Goal: Task Accomplishment & Management: Use online tool/utility

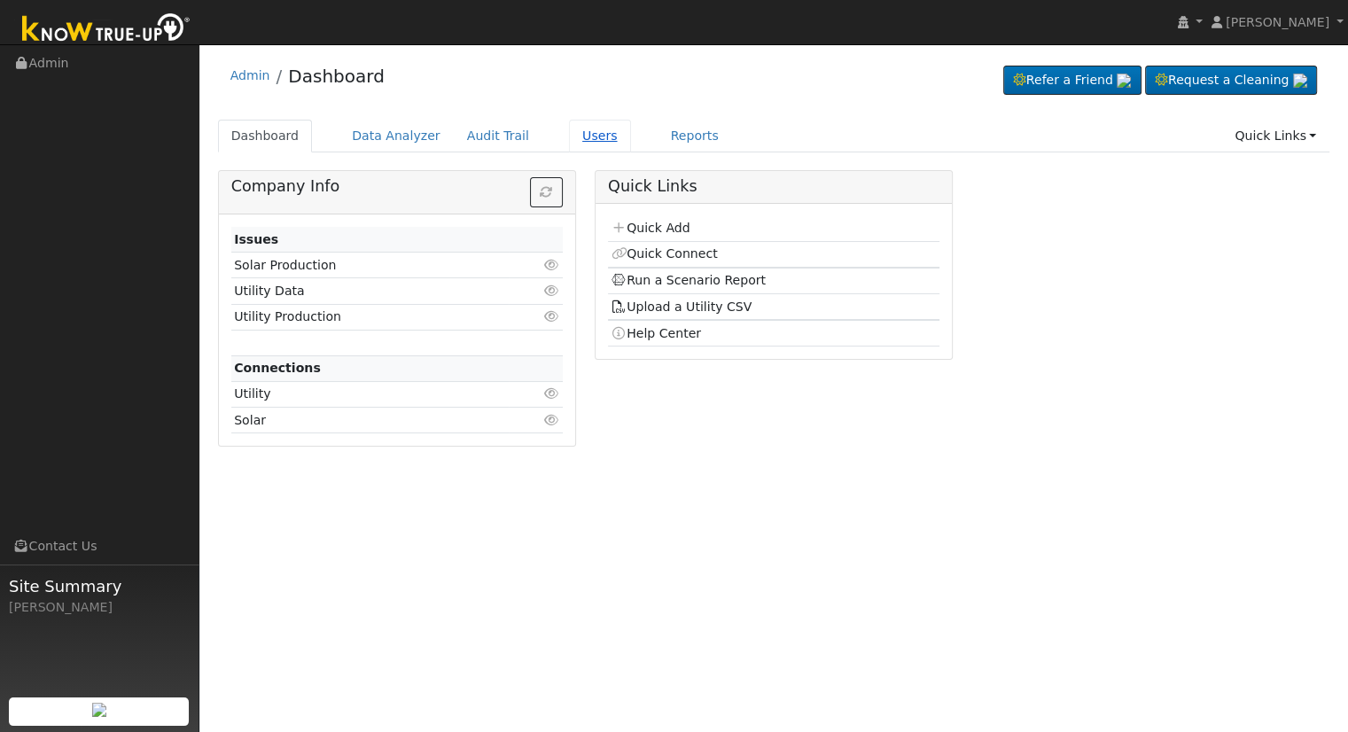
click at [569, 136] on link "Users" at bounding box center [600, 136] width 62 height 33
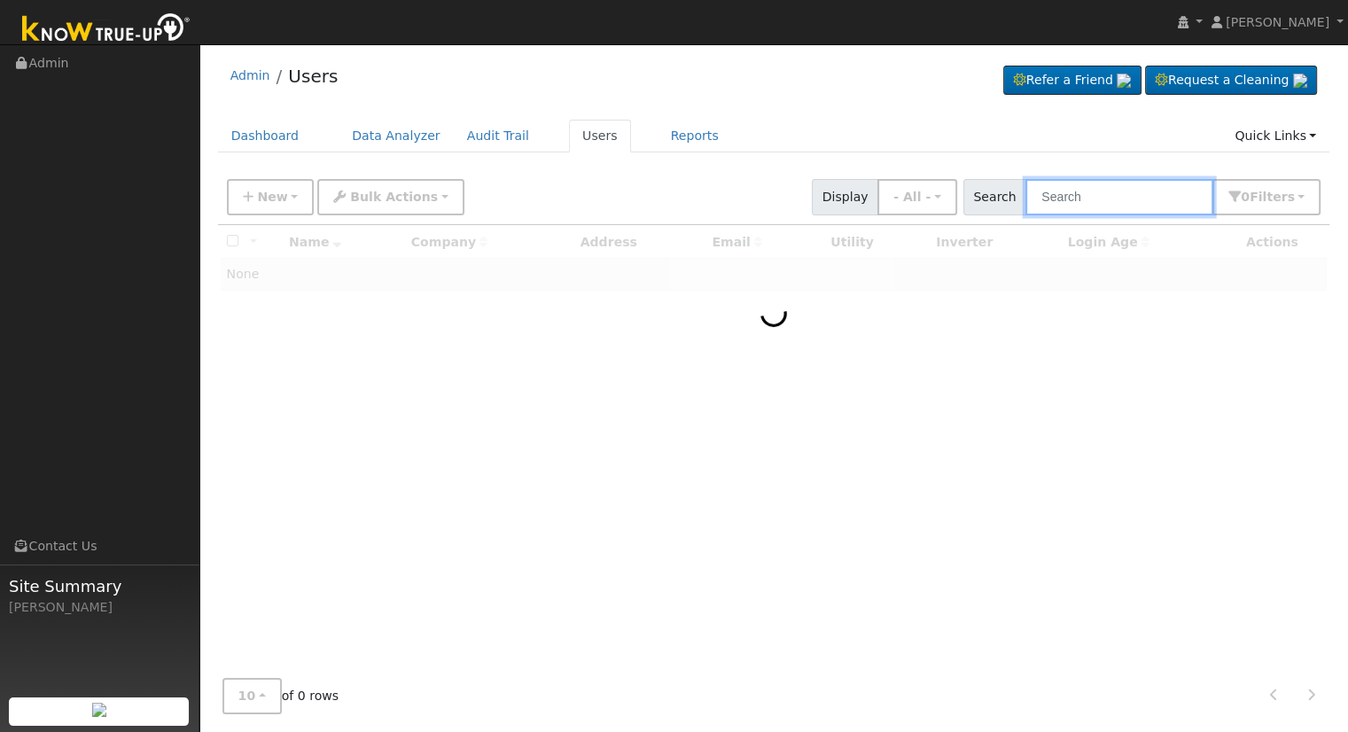
click at [1128, 192] on input "text" at bounding box center [1120, 197] width 188 height 36
drag, startPoint x: 1075, startPoint y: 196, endPoint x: 823, endPoint y: 207, distance: 252.0
click at [823, 207] on div "New Add User Quick Add Quick Connect Quick Convert Lead Bulk Actions Send Email…" at bounding box center [773, 194] width 1101 height 43
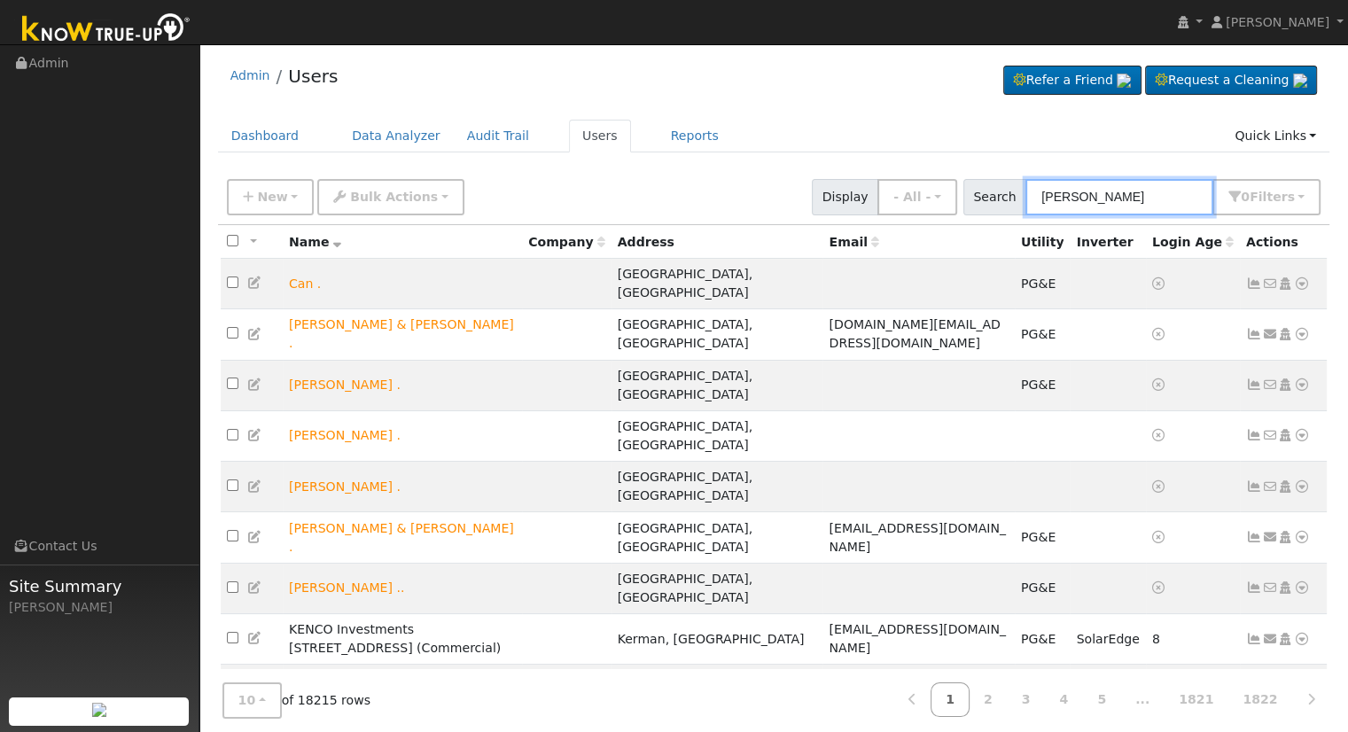
click at [1139, 202] on input "wheatley" at bounding box center [1120, 197] width 188 height 36
drag, startPoint x: 1139, startPoint y: 202, endPoint x: 1020, endPoint y: 197, distance: 118.9
click at [1020, 197] on div "Search wheatley 0 Filter s My accounts Role Show - All - Show Leads Admin Billi…" at bounding box center [1143, 197] width 358 height 36
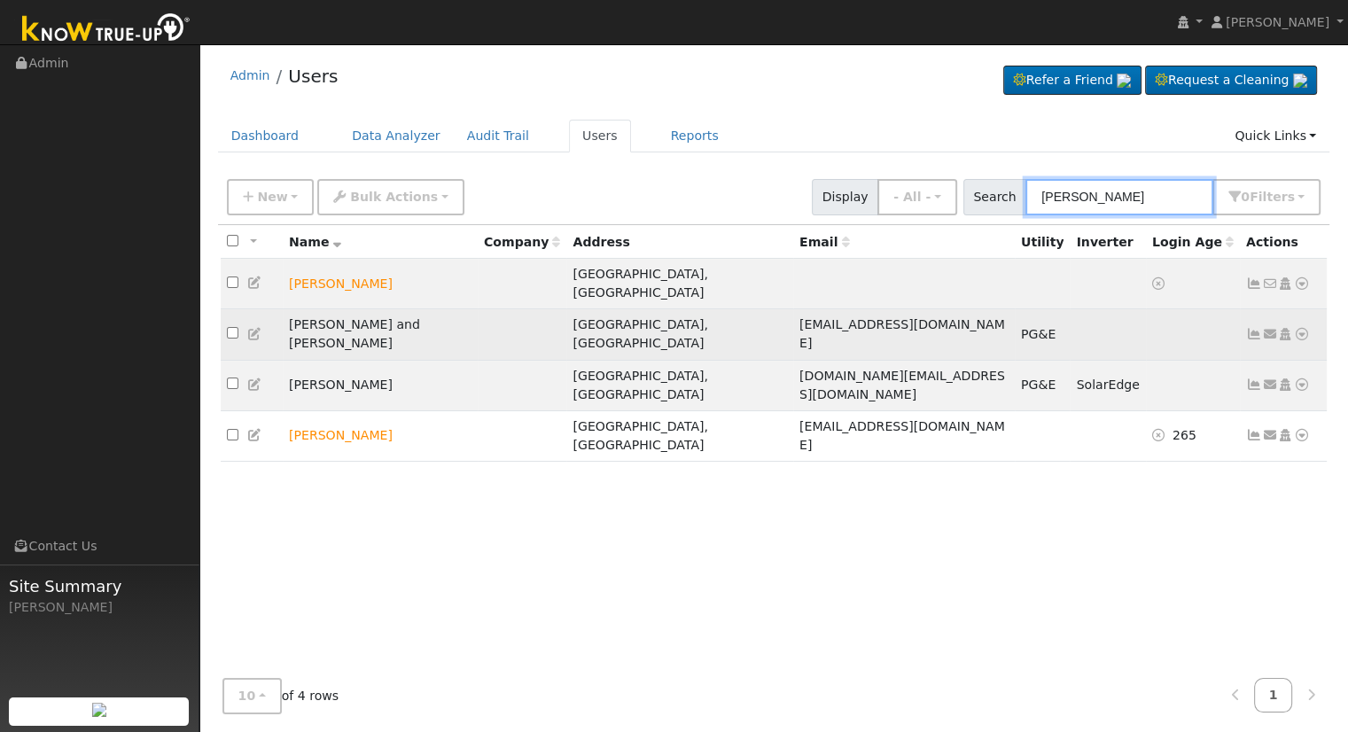
type input "wheatley"
click at [1301, 328] on icon at bounding box center [1302, 334] width 16 height 12
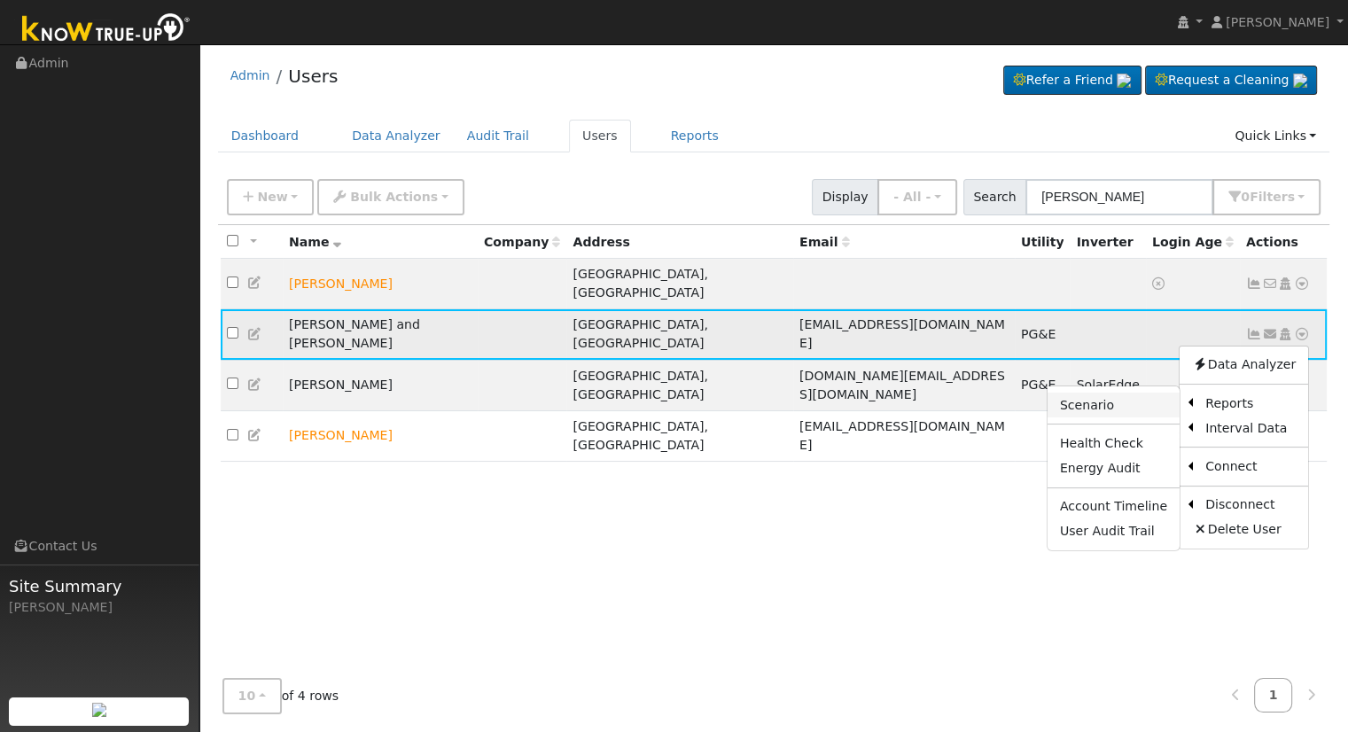
click at [1103, 393] on link "Scenario" at bounding box center [1114, 405] width 132 height 25
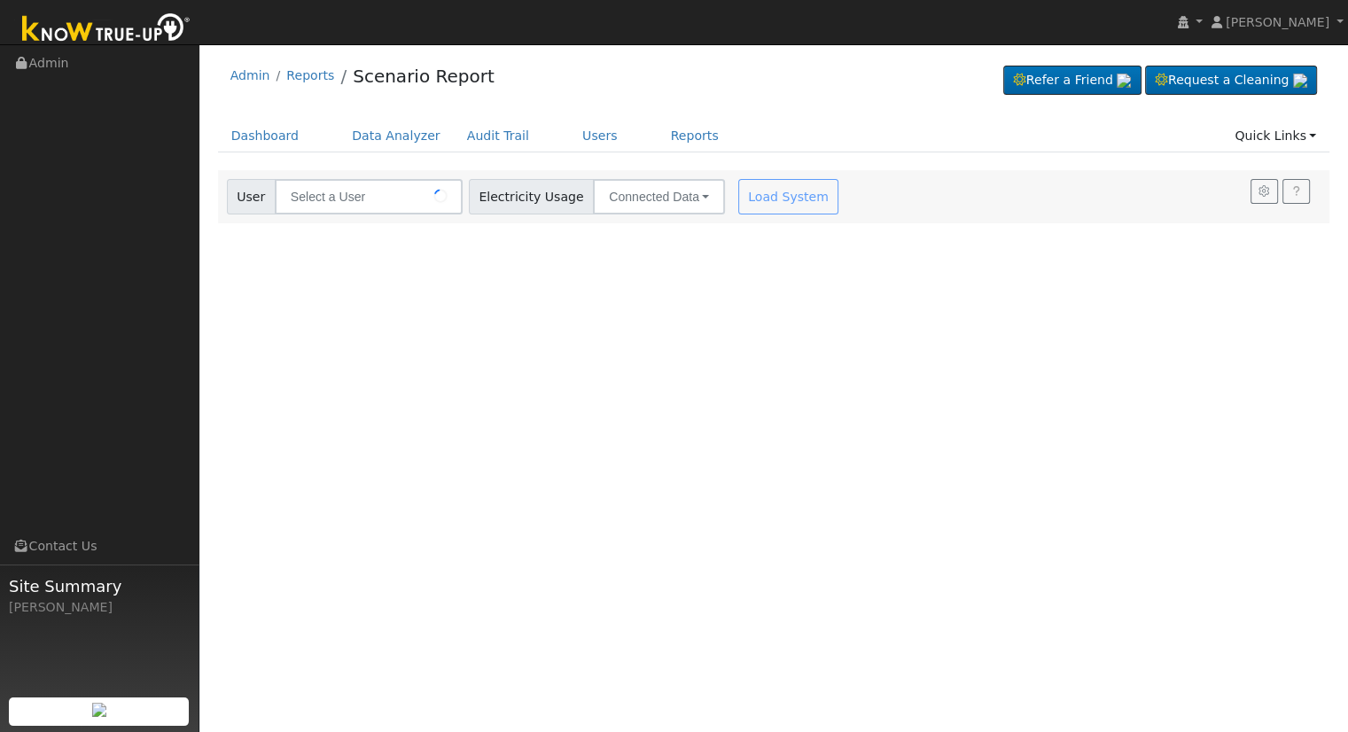
type input "[PERSON_NAME] and [PERSON_NAME]"
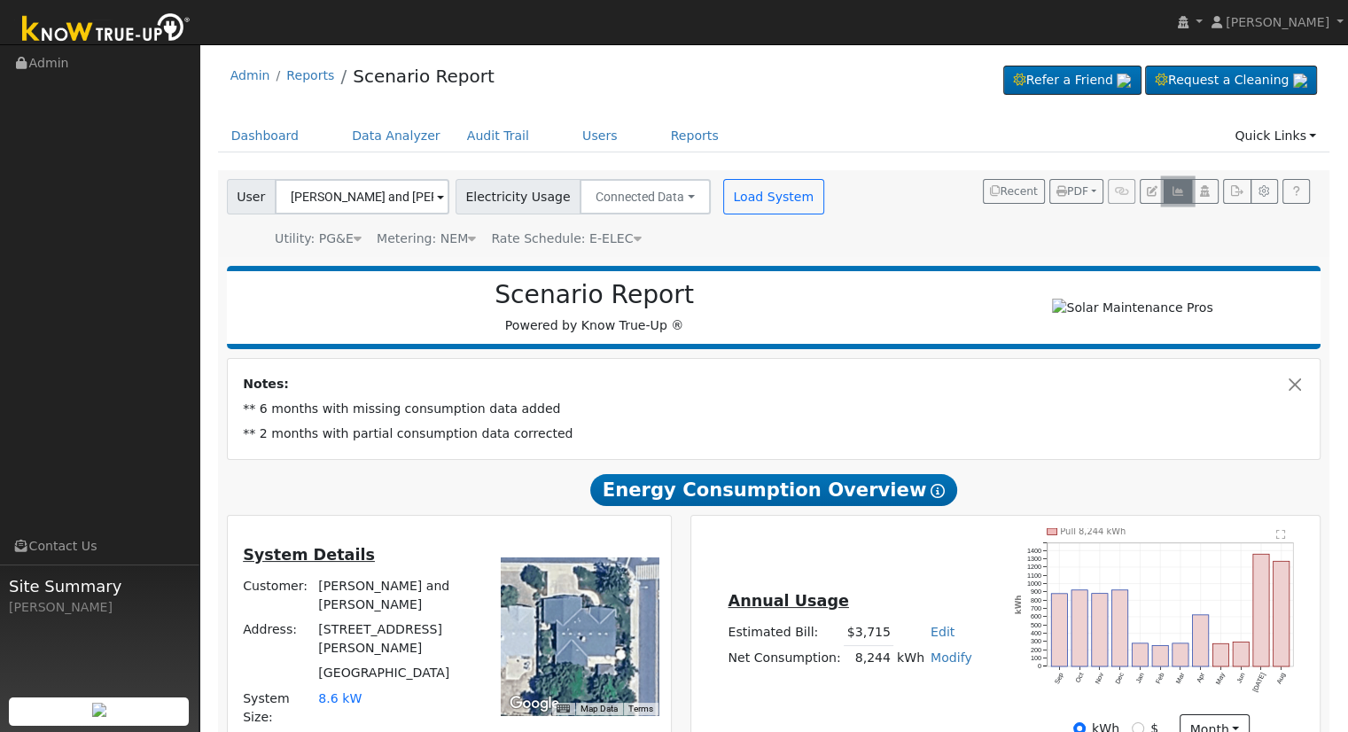
click at [1174, 191] on icon "button" at bounding box center [1177, 191] width 13 height 11
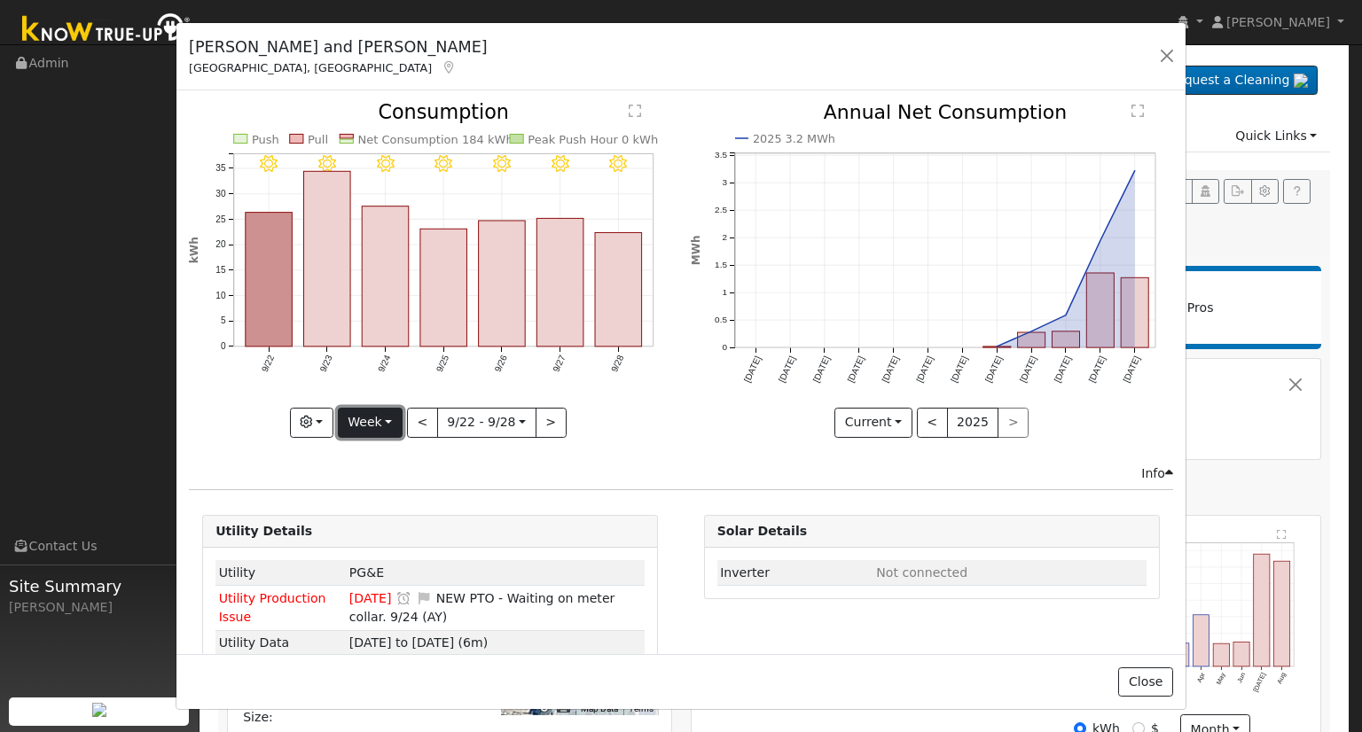
click at [372, 412] on button "Week" at bounding box center [370, 423] width 65 height 30
click at [701, 421] on icon "2025 3.2 MWh [DATE] Oct '[DATE] Dec '[DATE] Feb '[DATE] Apr '[DATE] Jun '[DATE]…" at bounding box center [932, 265] width 482 height 324
click at [379, 419] on button "Week" at bounding box center [370, 423] width 65 height 30
click at [401, 504] on link "Month" at bounding box center [400, 508] width 123 height 25
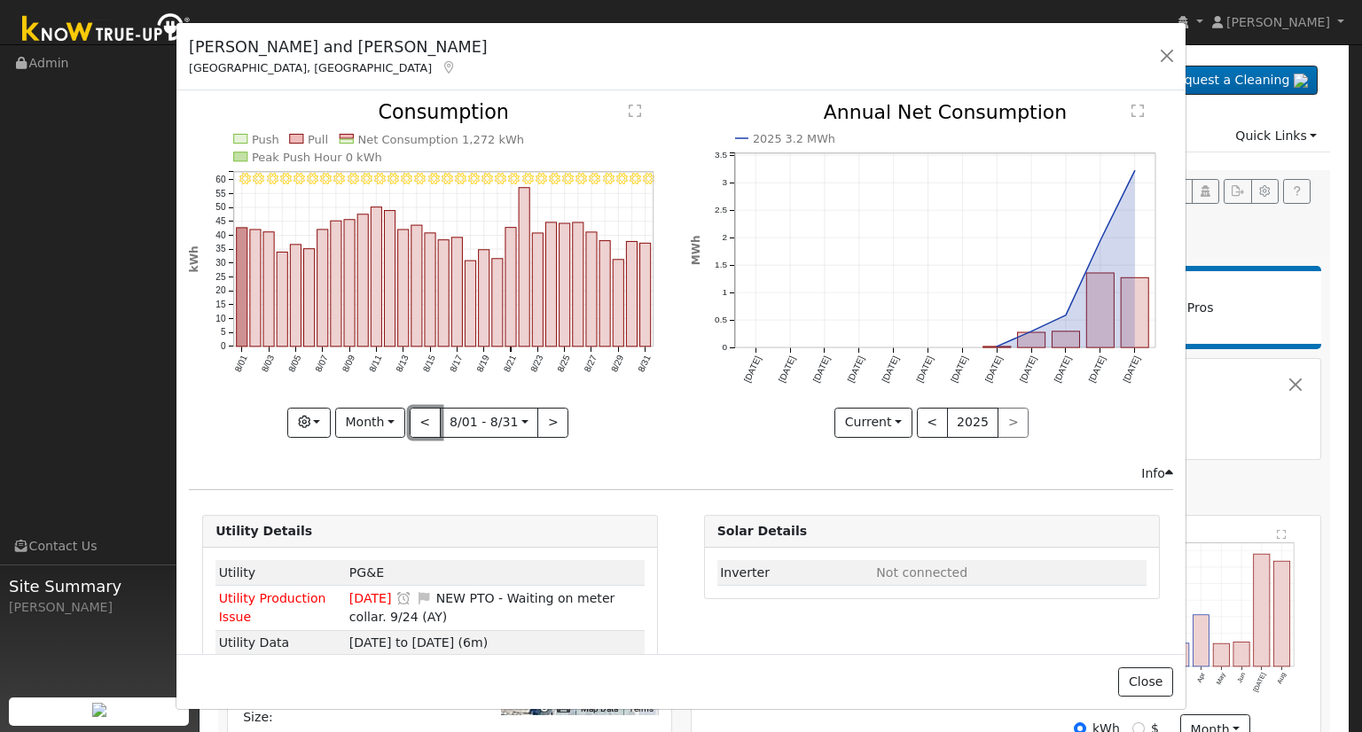
click at [425, 418] on button "<" at bounding box center [425, 423] width 31 height 30
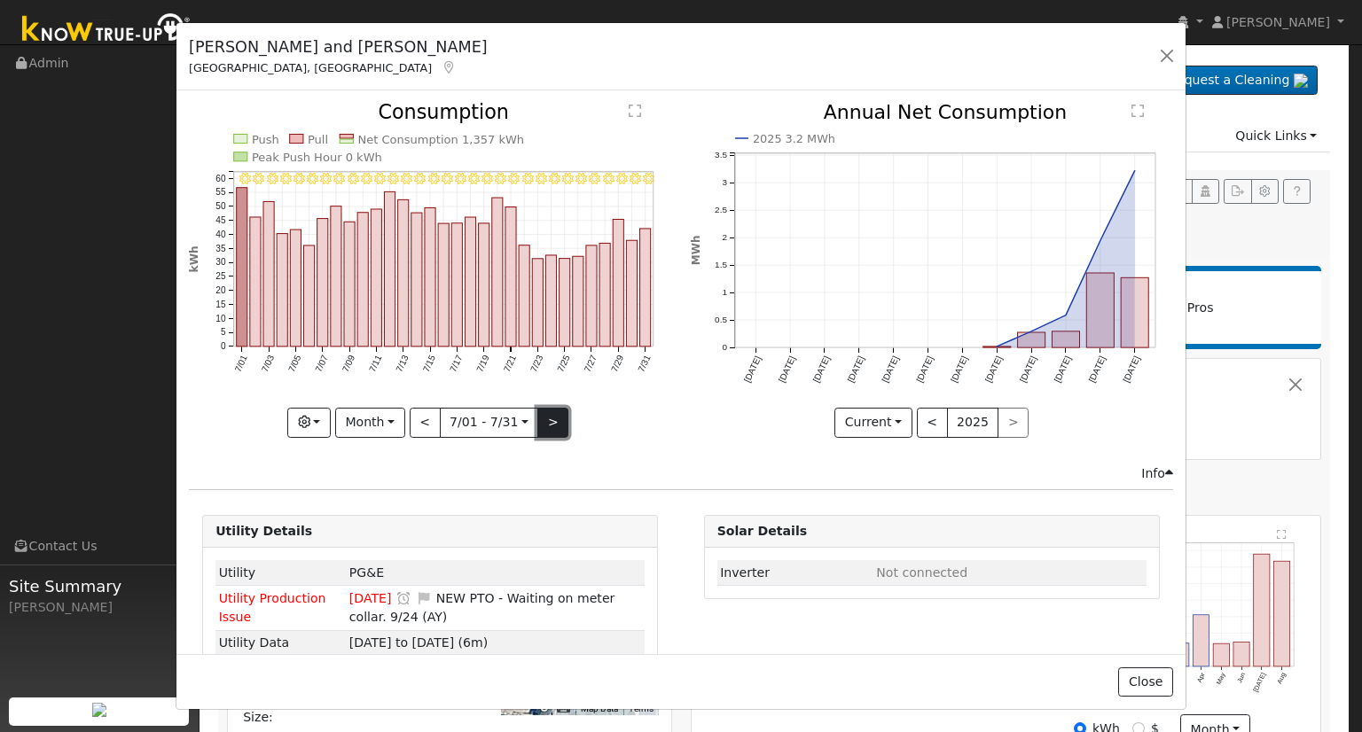
click at [543, 416] on button ">" at bounding box center [552, 423] width 31 height 30
type input "[DATE]"
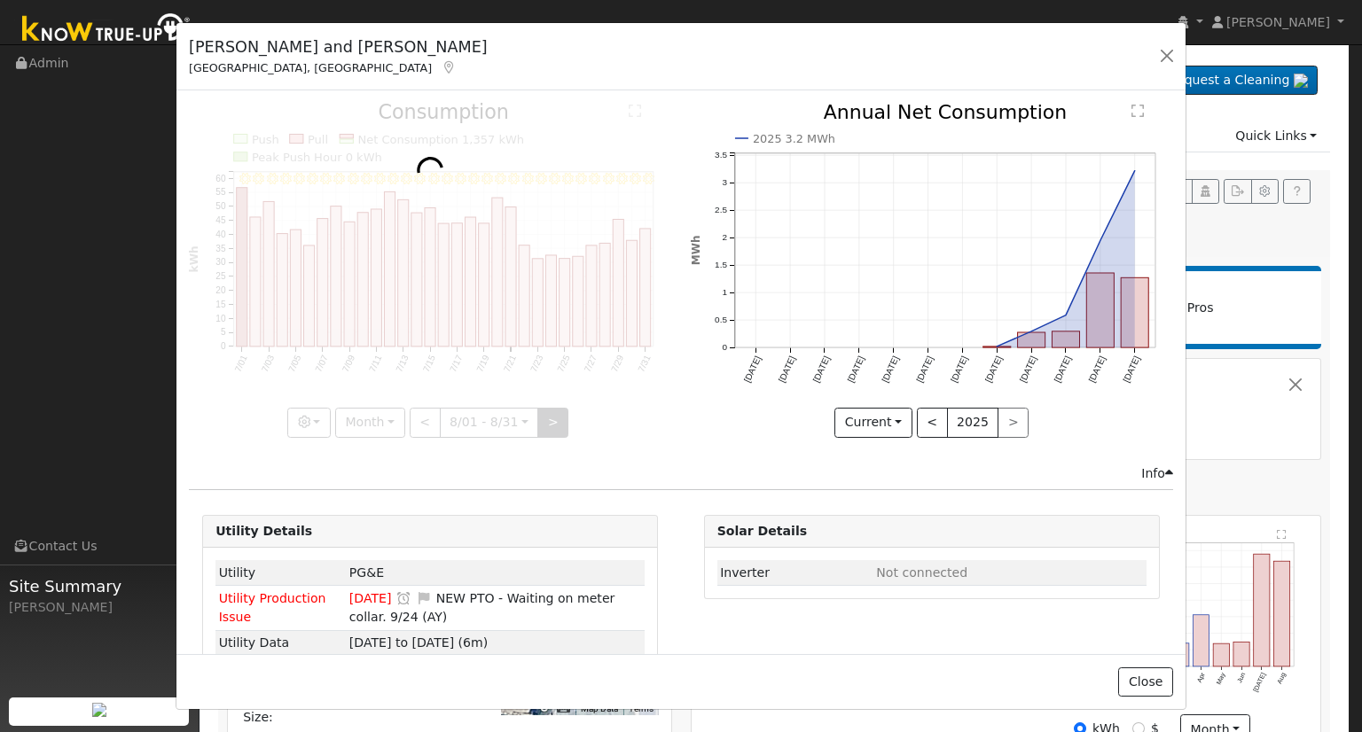
click at [543, 416] on div at bounding box center [430, 270] width 482 height 334
